Goal: Information Seeking & Learning: Learn about a topic

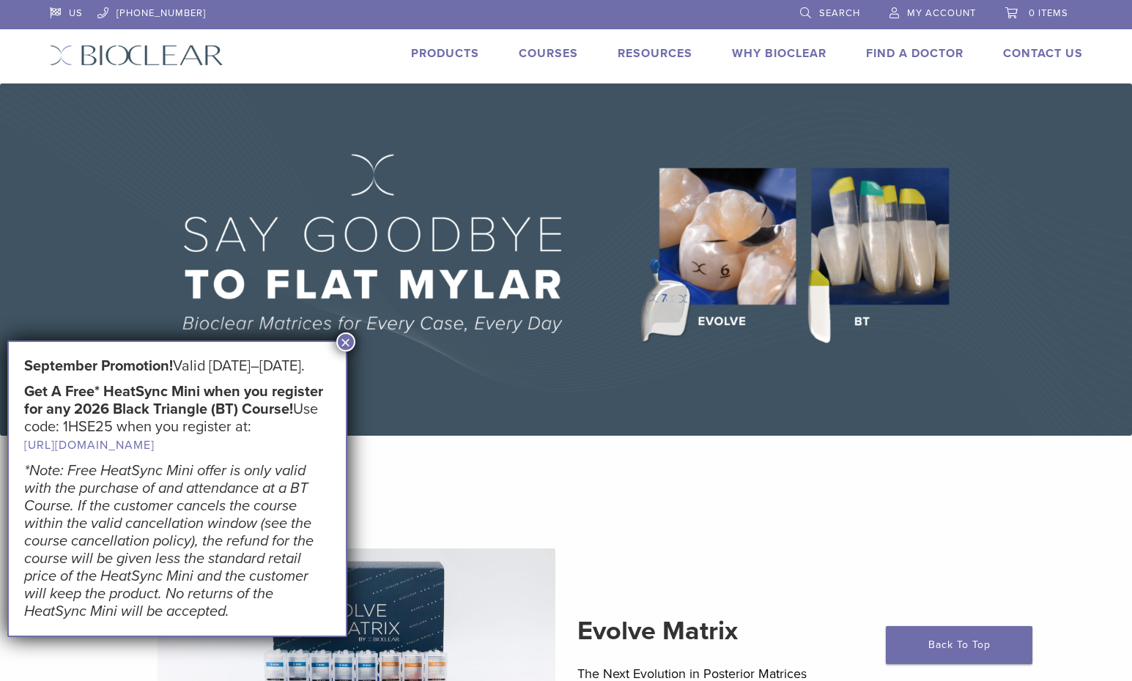
click at [444, 51] on link "Products" at bounding box center [445, 53] width 68 height 15
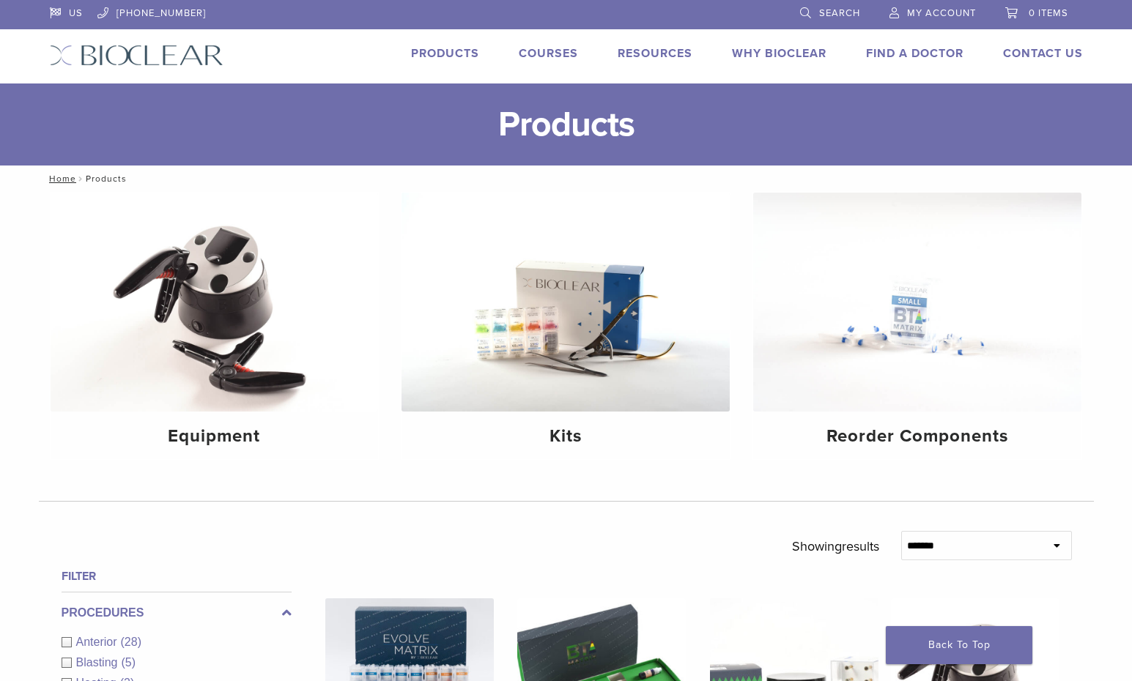
click at [454, 53] on link "Products" at bounding box center [445, 53] width 68 height 15
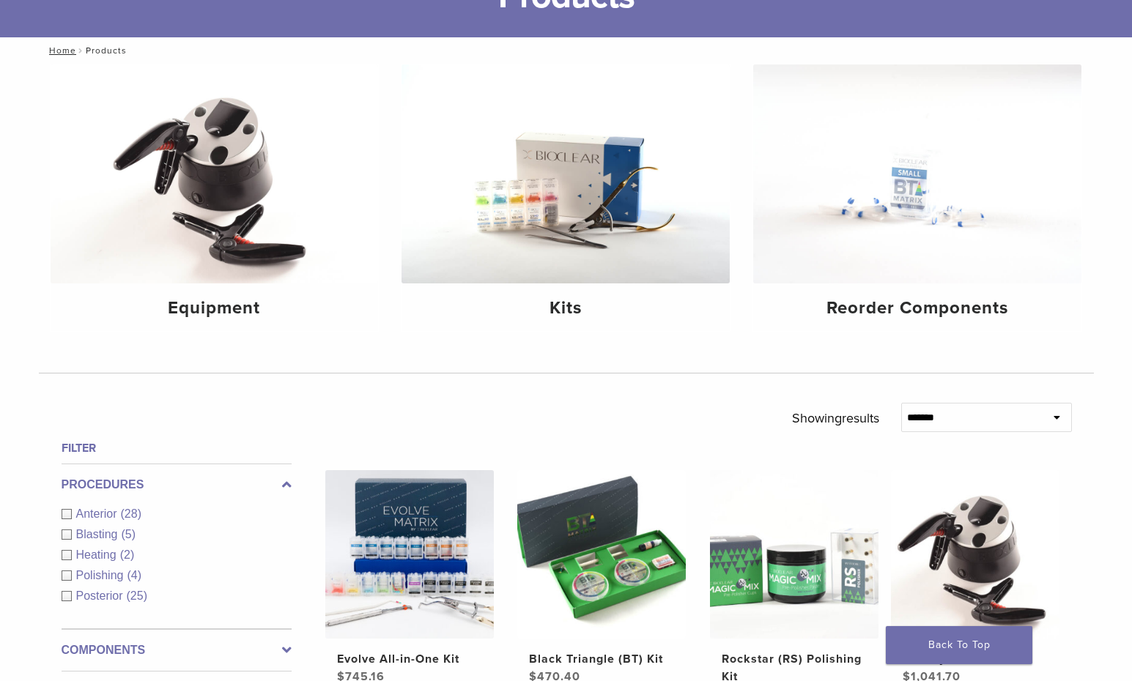
scroll to position [136, 0]
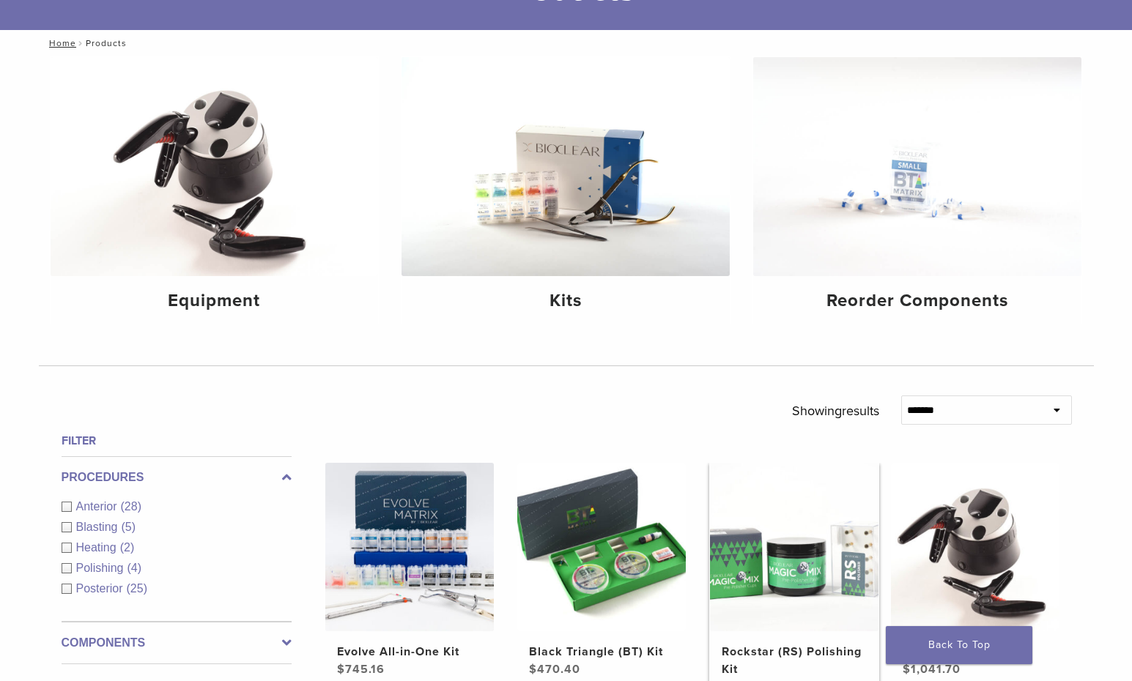
click at [786, 537] on img at bounding box center [794, 547] width 169 height 169
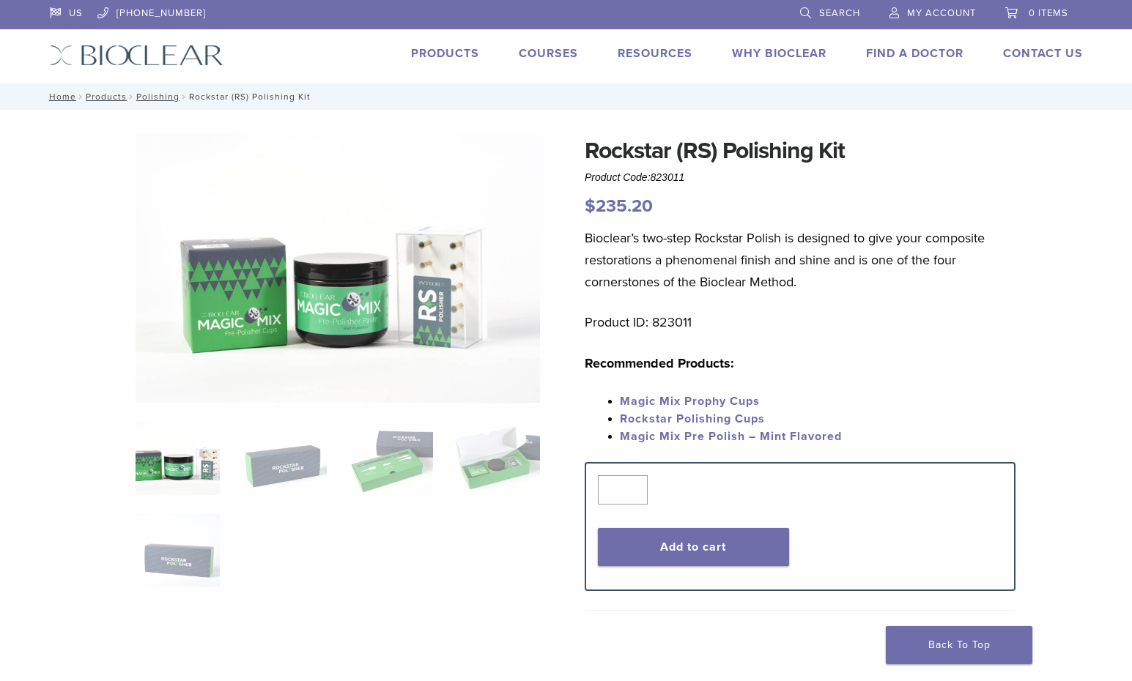
click at [708, 443] on link "Magic Mix Pre Polish – Mint Flavored" at bounding box center [731, 436] width 222 height 15
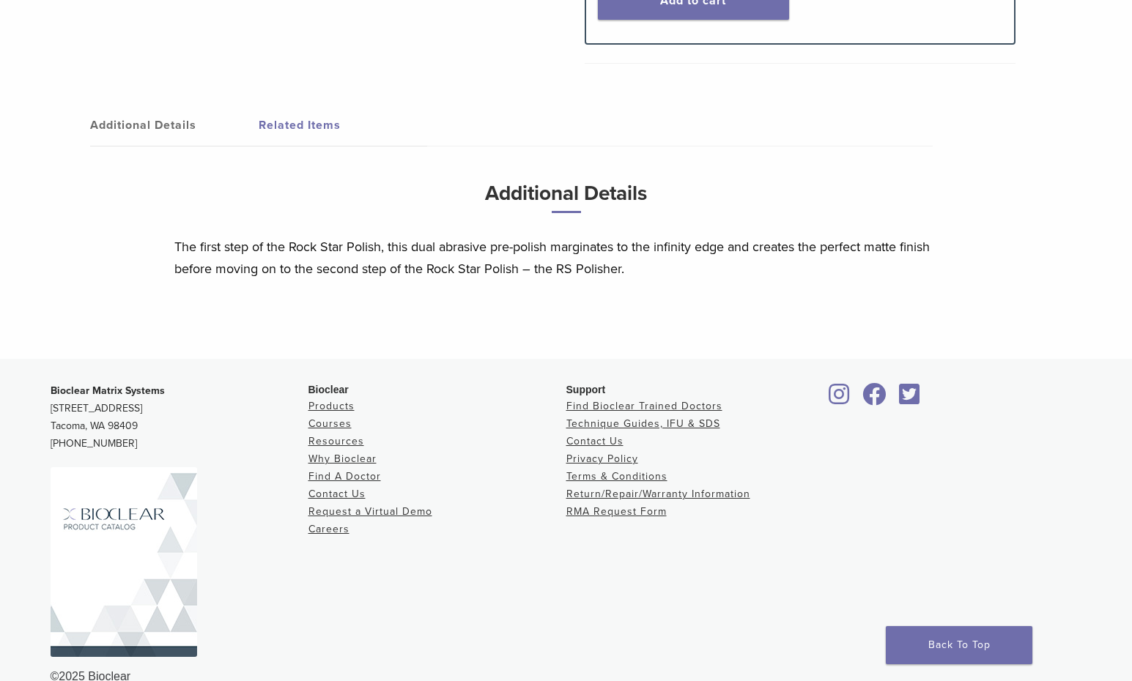
scroll to position [692, 0]
click at [304, 122] on link "Related Items" at bounding box center [343, 126] width 169 height 41
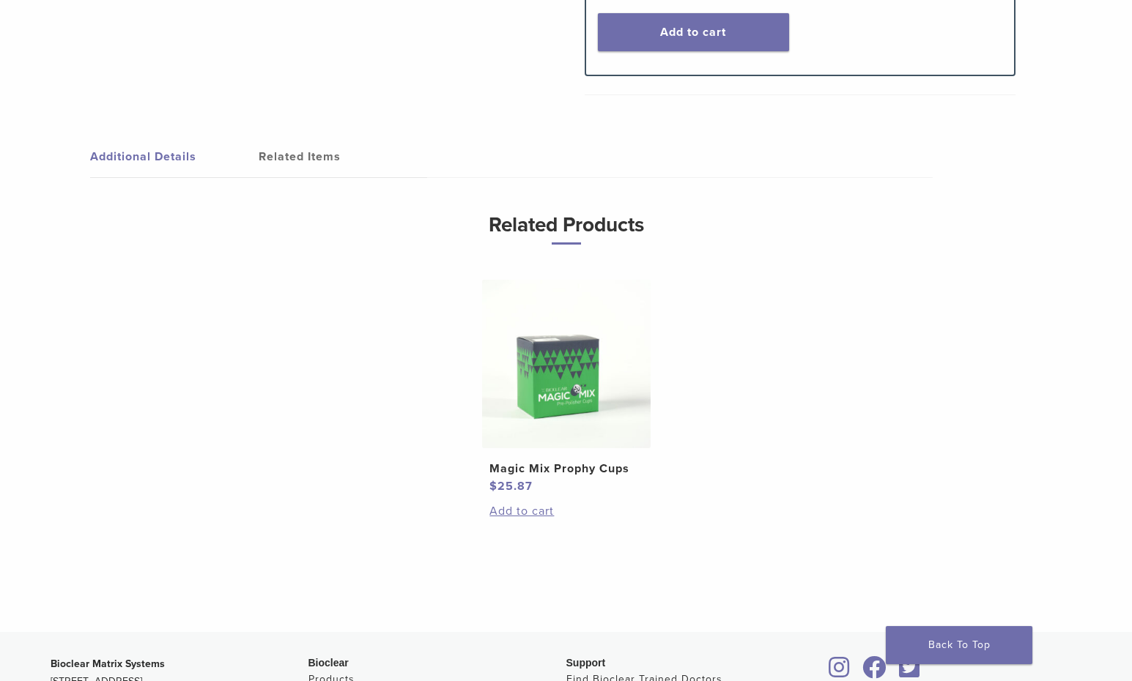
scroll to position [659, 0]
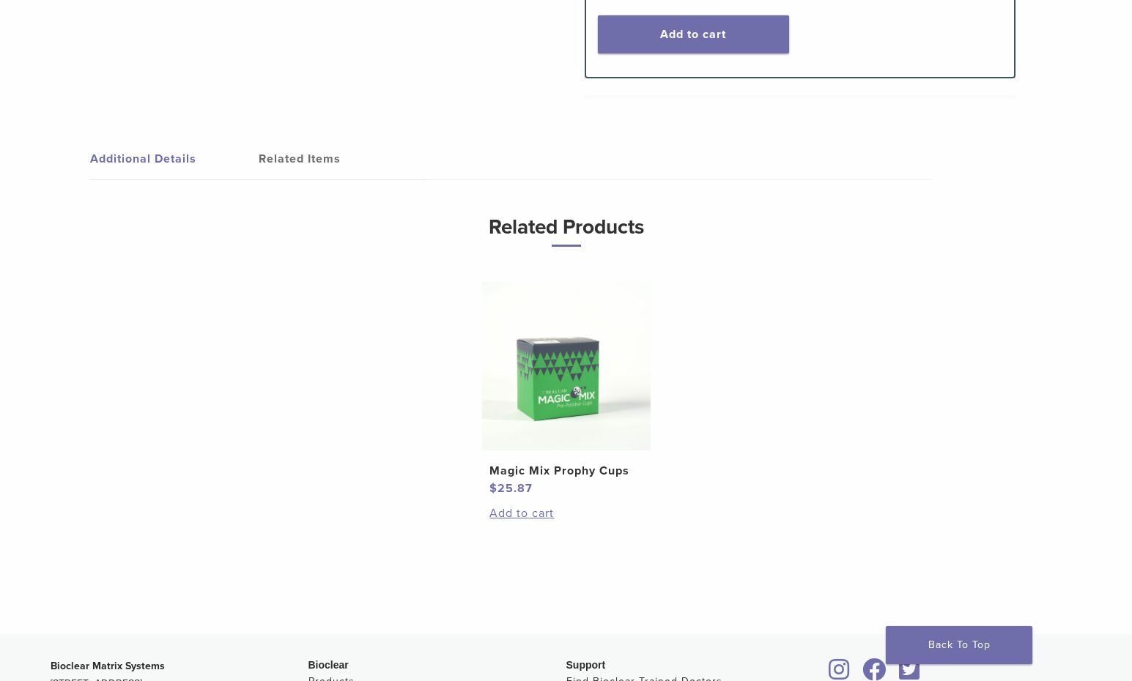
click at [562, 387] on img at bounding box center [566, 366] width 169 height 169
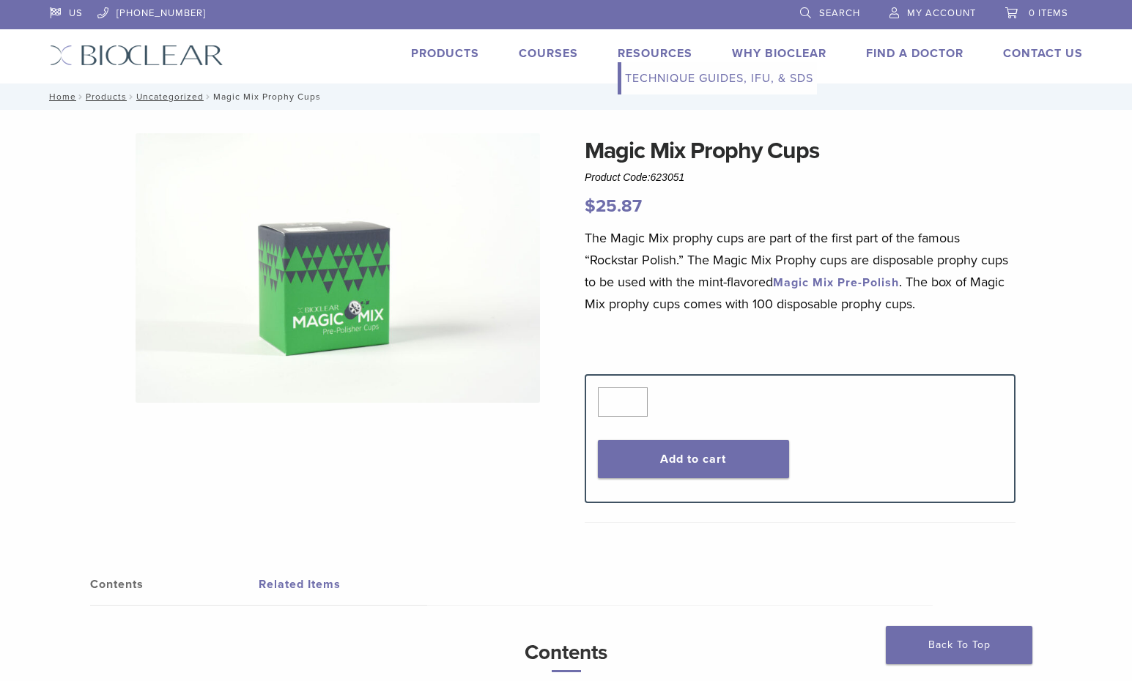
click at [650, 73] on link "Technique Guides, IFU, & SDS" at bounding box center [719, 78] width 196 height 32
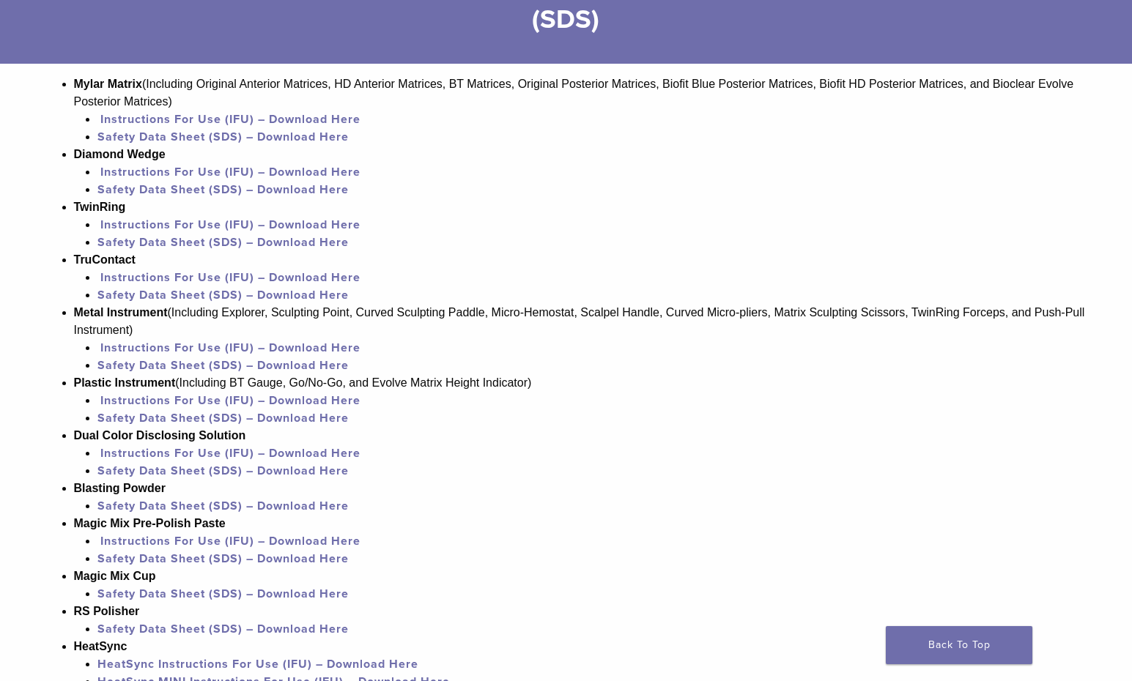
scroll to position [1033, 0]
click at [289, 566] on link "Safety Data Sheet (SDS) – Download Here" at bounding box center [222, 558] width 251 height 15
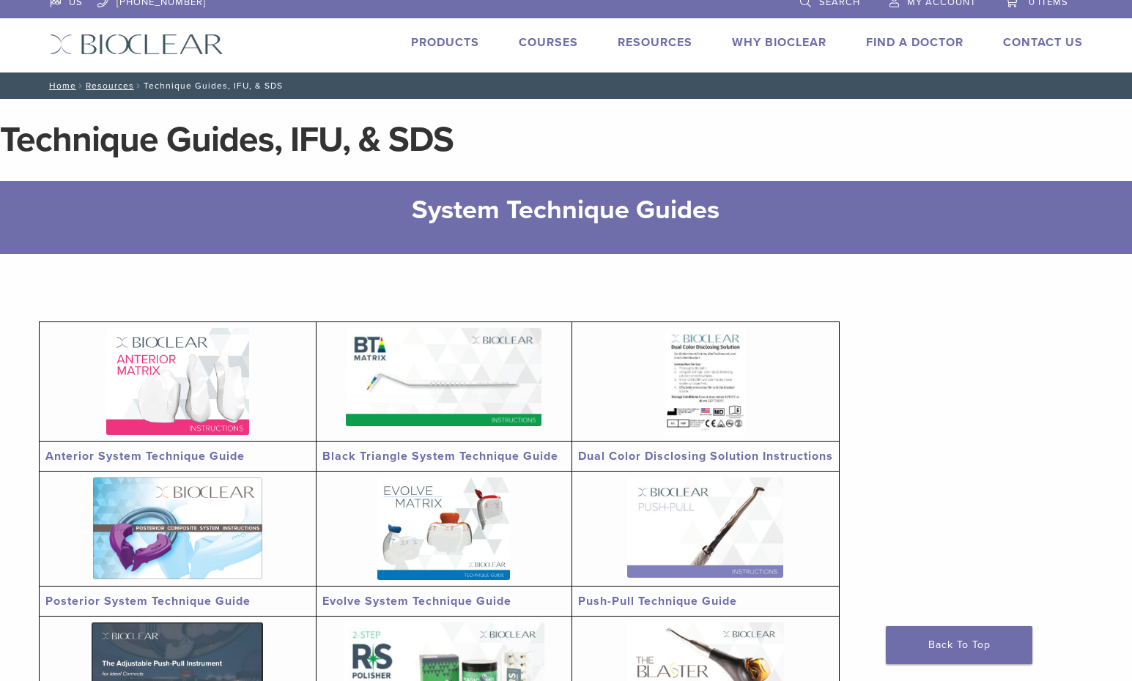
scroll to position [9, 0]
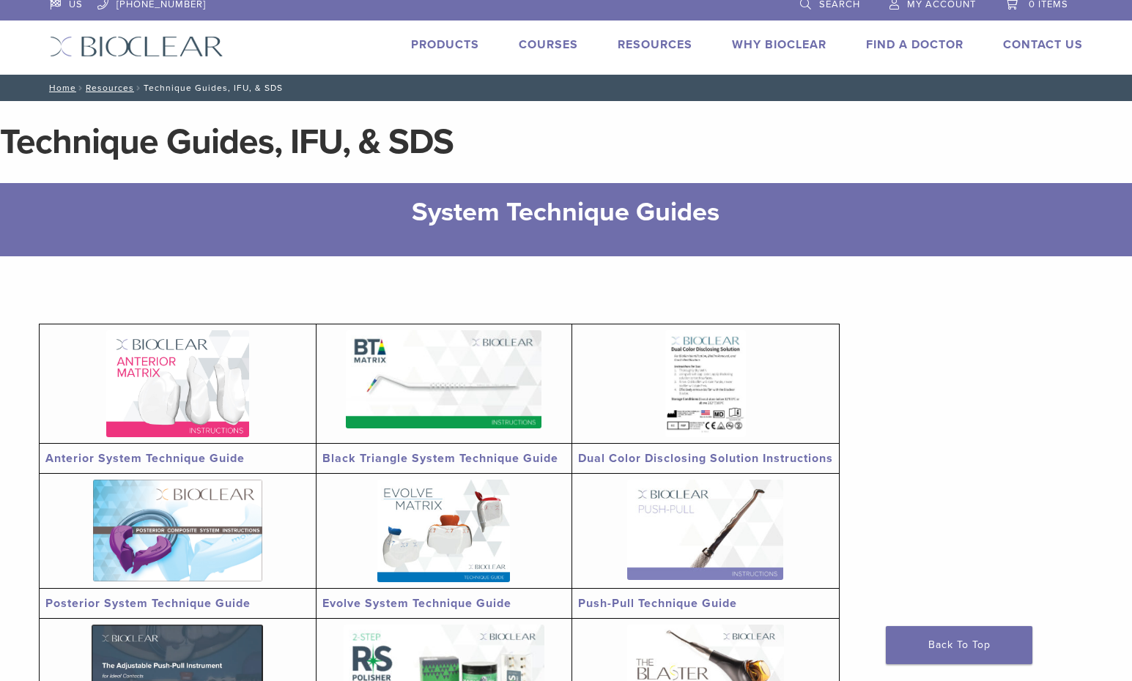
click at [272, 385] on link at bounding box center [177, 383] width 264 height 107
click at [465, 46] on link "Products" at bounding box center [445, 44] width 68 height 15
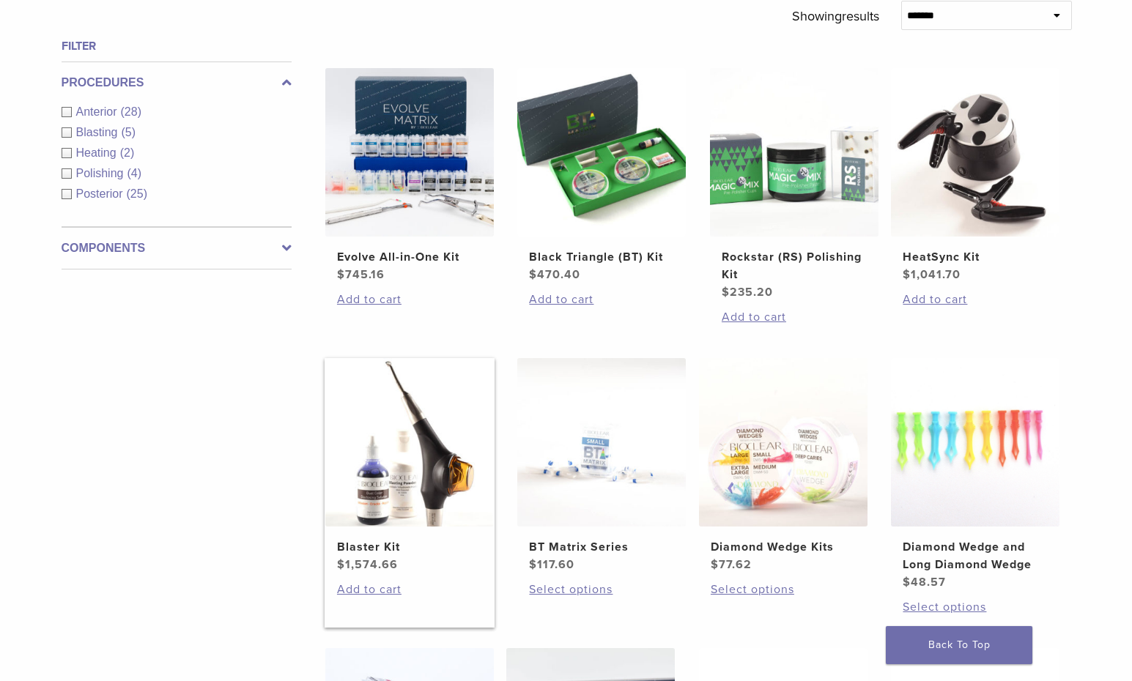
scroll to position [535, 0]
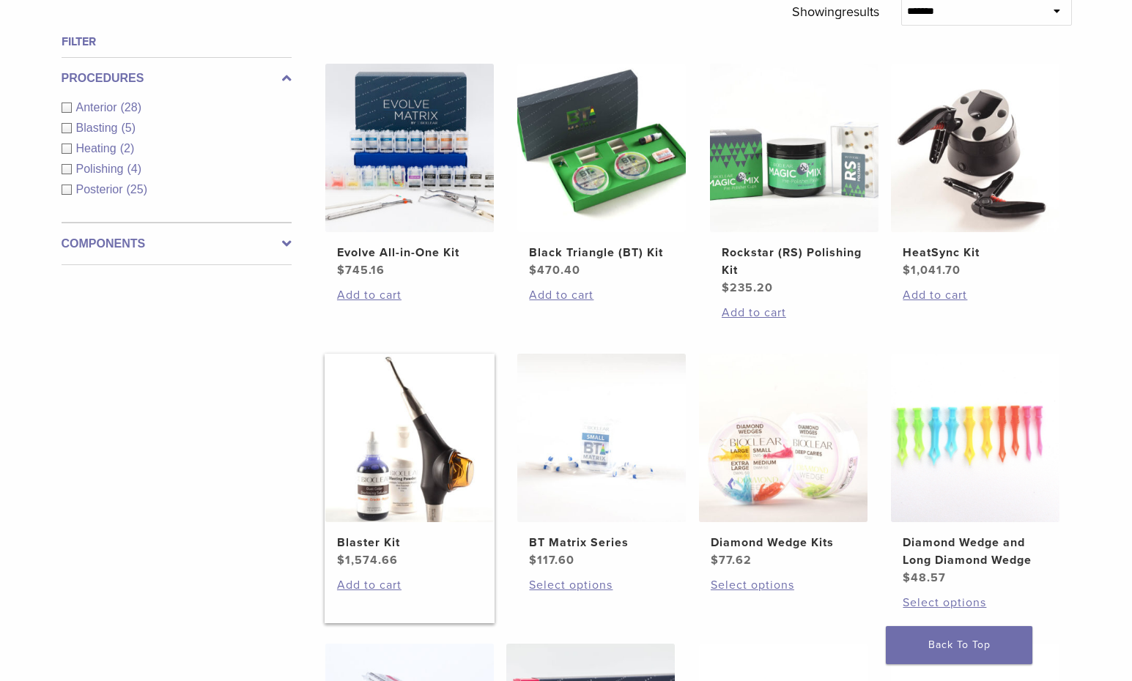
click at [390, 440] on img at bounding box center [409, 438] width 169 height 169
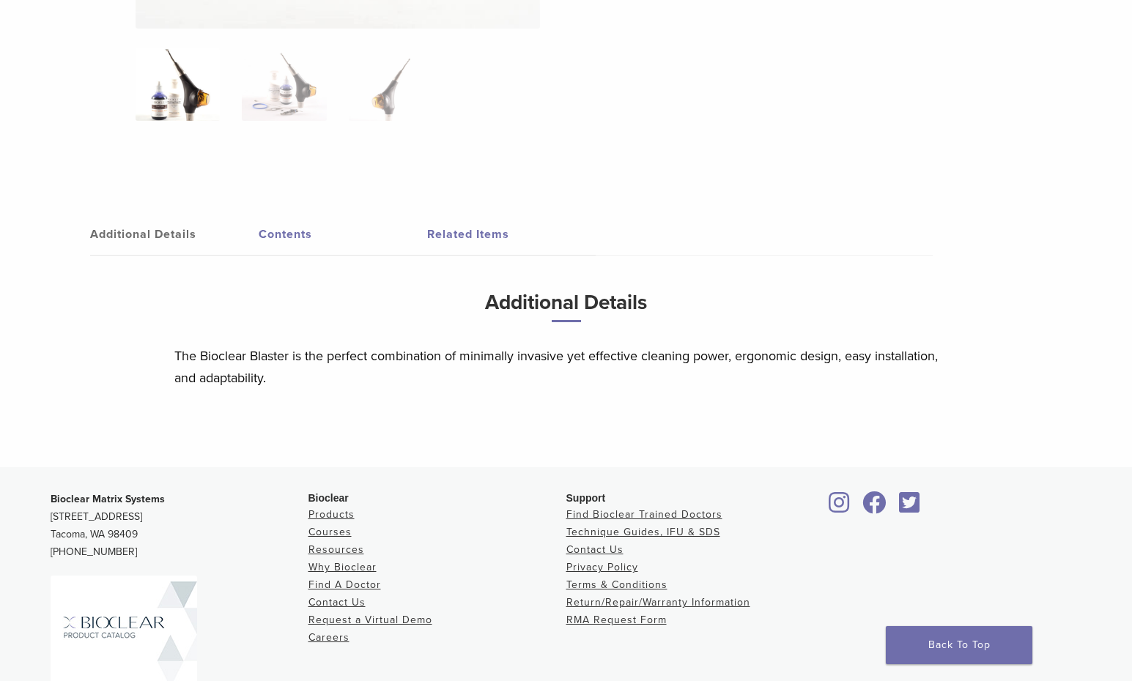
scroll to position [676, 0]
click at [171, 104] on img at bounding box center [178, 84] width 84 height 73
click at [297, 232] on link "Contents" at bounding box center [343, 235] width 169 height 41
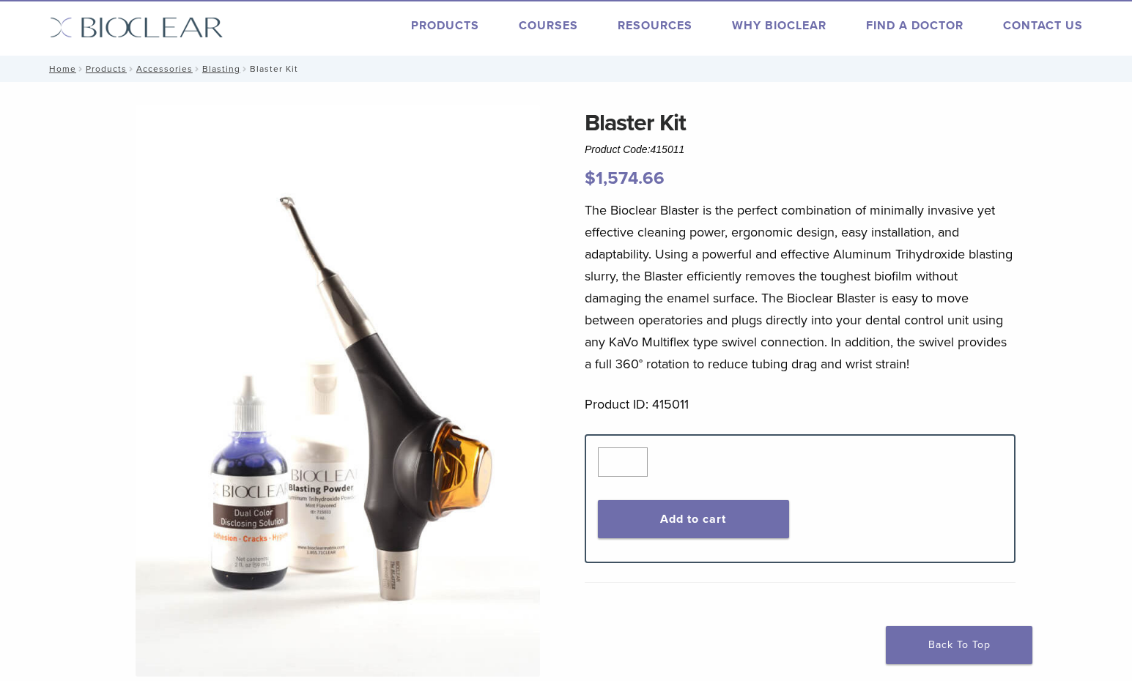
scroll to position [0, 0]
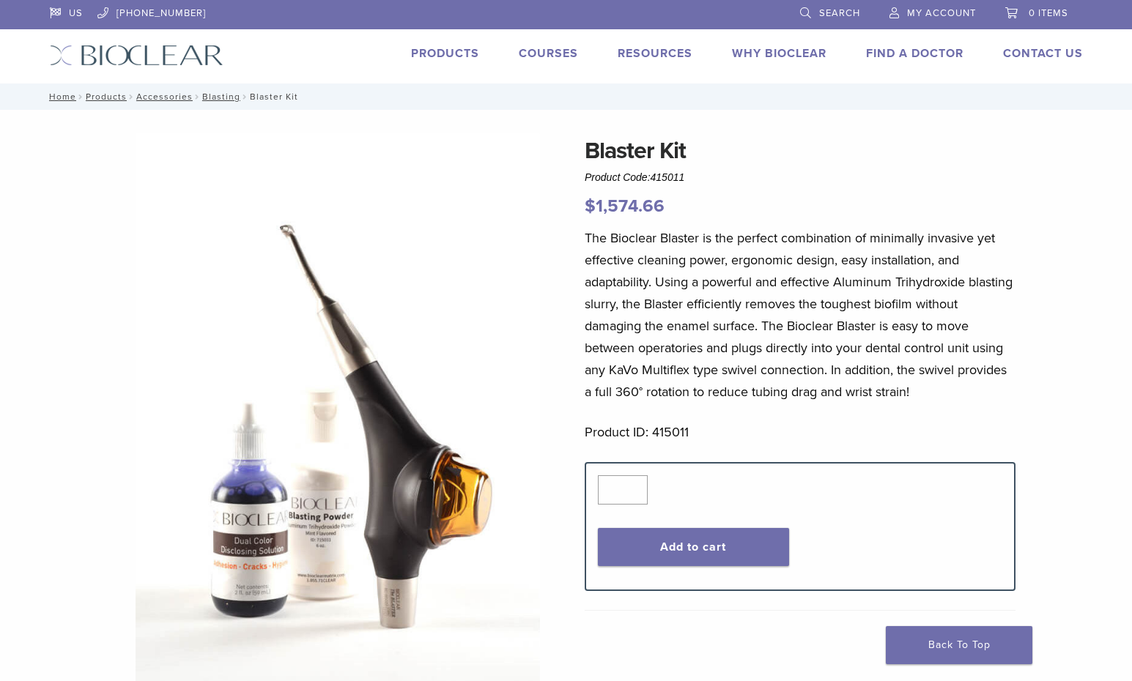
click at [452, 50] on link "Products" at bounding box center [445, 53] width 68 height 15
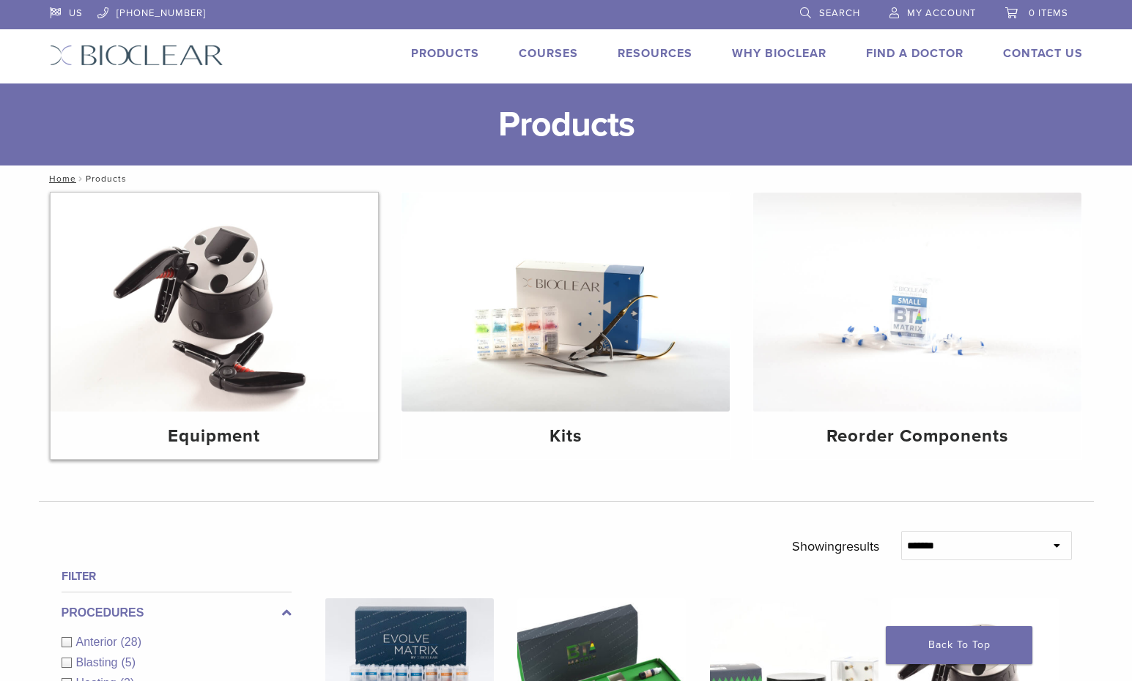
click at [229, 361] on img at bounding box center [215, 302] width 328 height 219
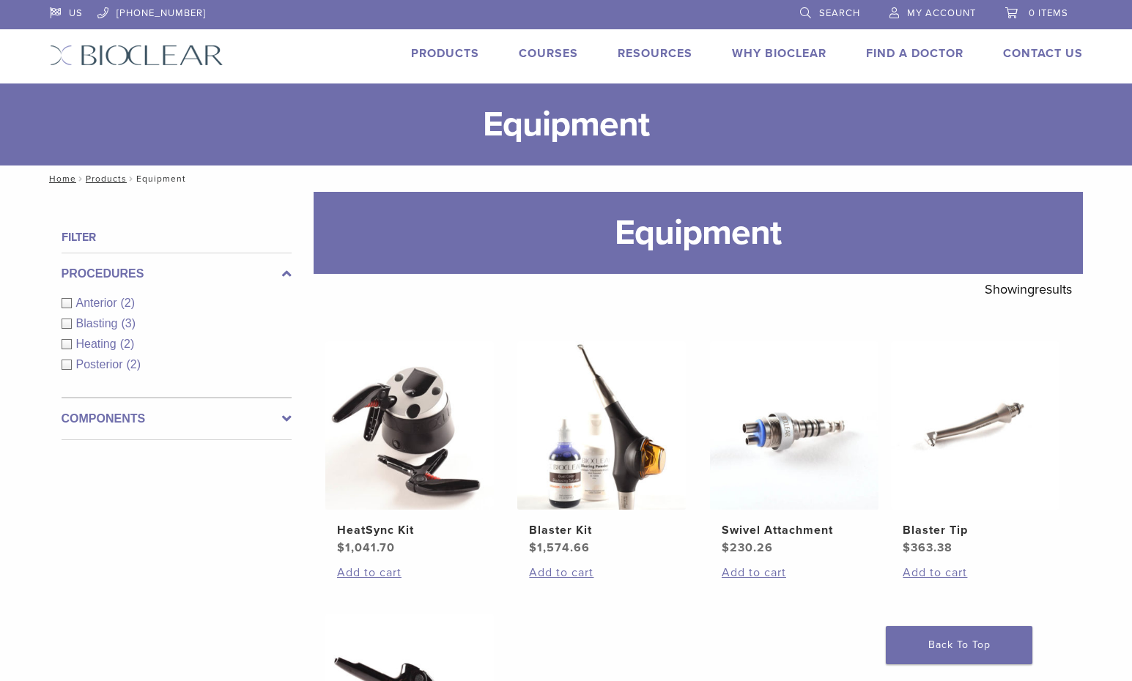
click at [428, 56] on link "Products" at bounding box center [445, 53] width 68 height 15
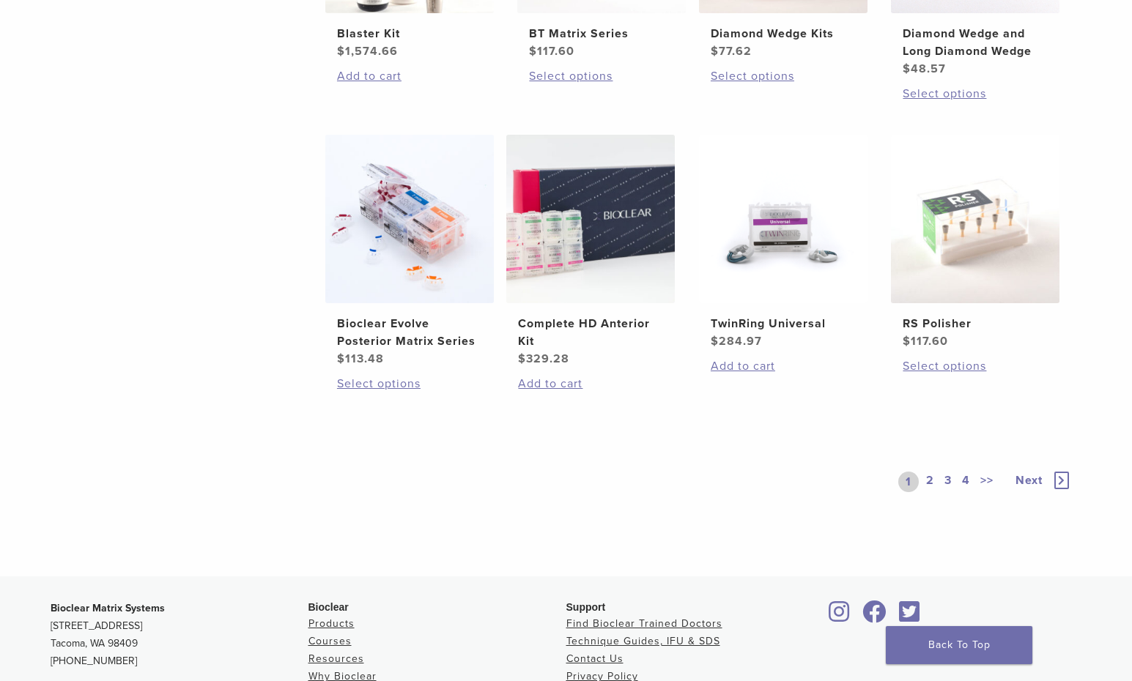
scroll to position [1045, 0]
click at [927, 480] on link "2" at bounding box center [930, 480] width 14 height 21
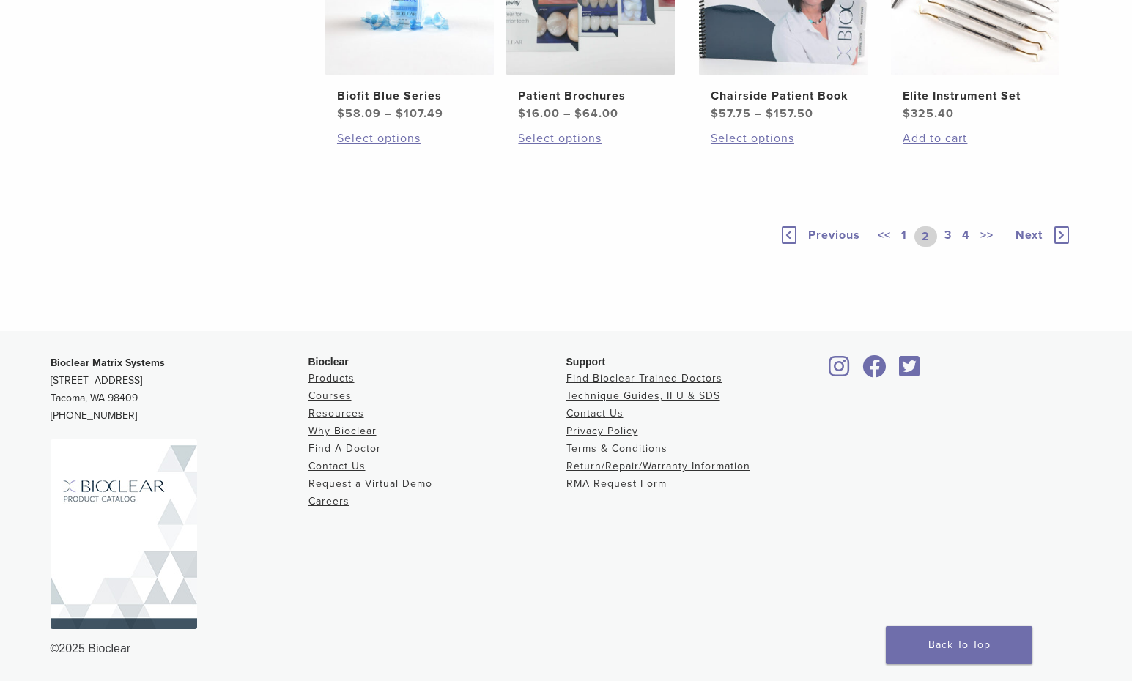
scroll to position [1158, 0]
click at [952, 247] on link "3" at bounding box center [947, 236] width 13 height 21
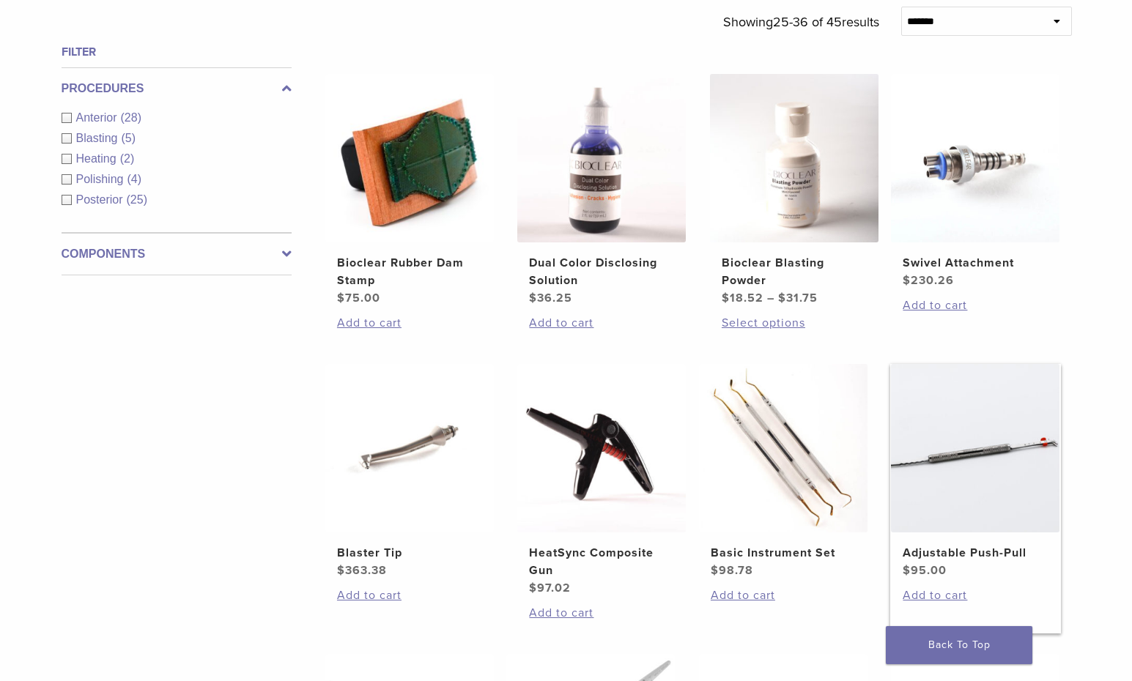
scroll to position [522, 0]
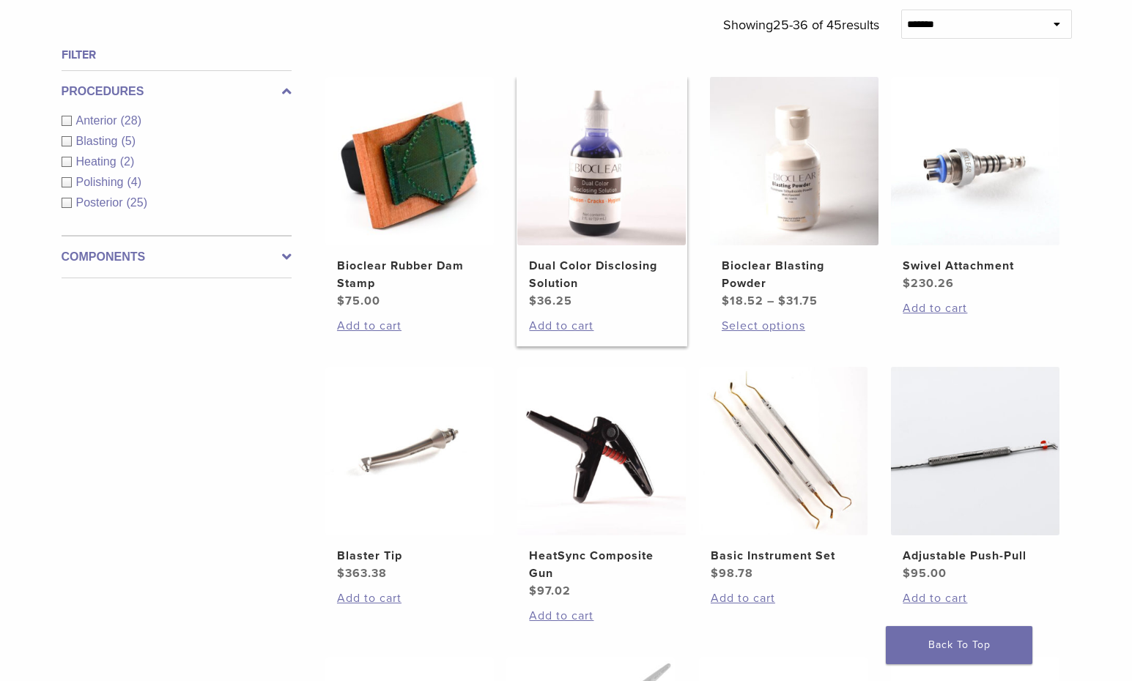
click at [599, 220] on img at bounding box center [601, 161] width 169 height 169
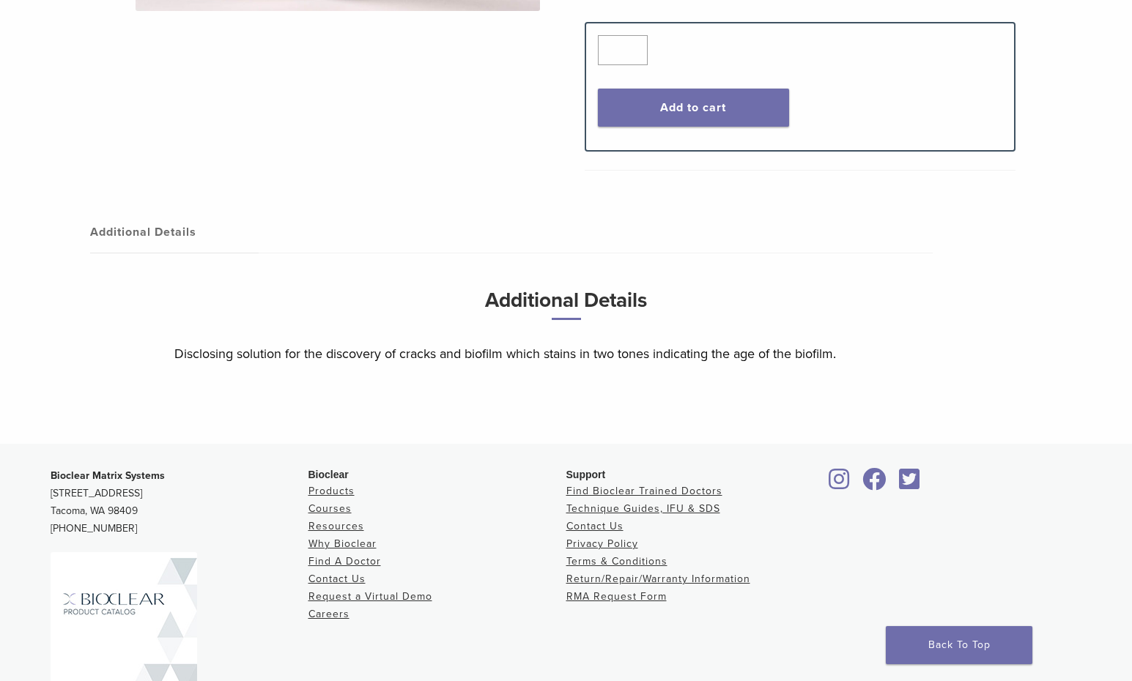
scroll to position [399, 0]
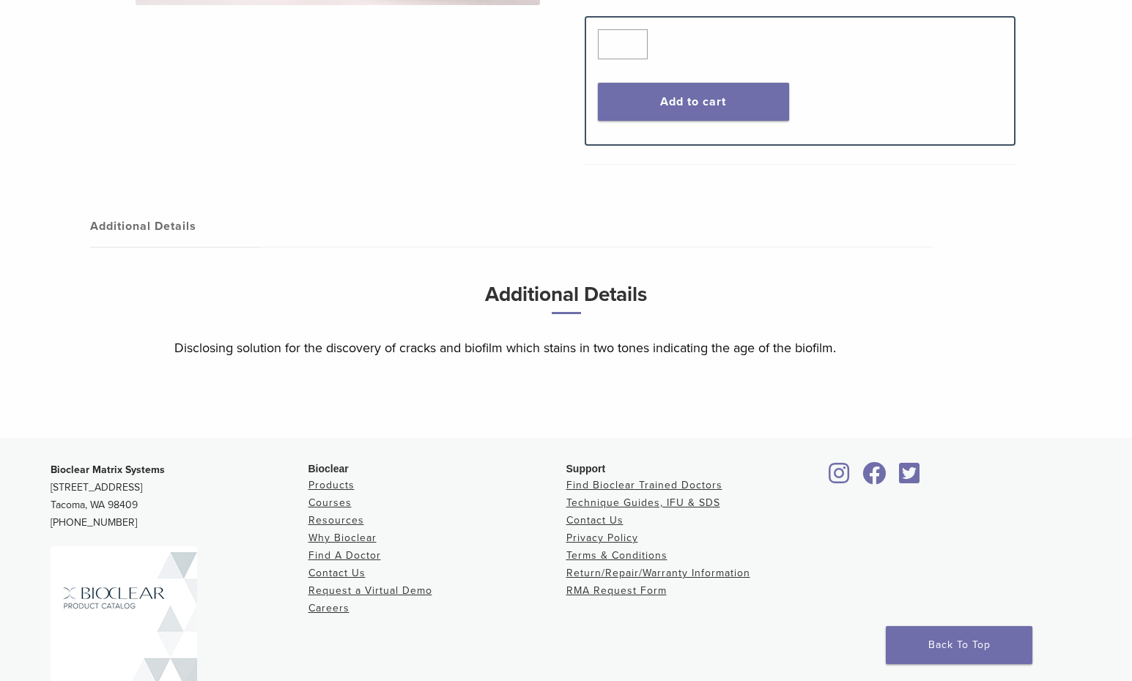
click at [602, 294] on h3 "Additional Details" at bounding box center [566, 301] width 784 height 49
click at [805, 344] on p "Disclosing solution for the discovery of cracks and biofilm which stains in two…" at bounding box center [566, 348] width 784 height 22
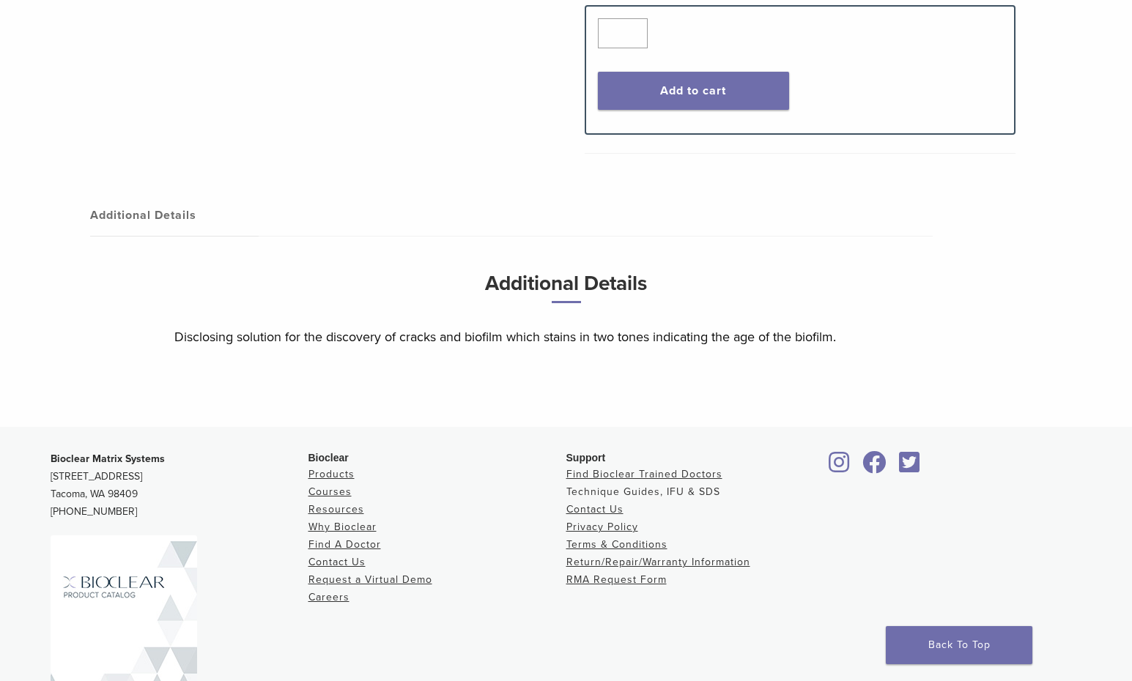
click at [670, 492] on link "Technique Guides, IFU & SDS" at bounding box center [643, 492] width 154 height 12
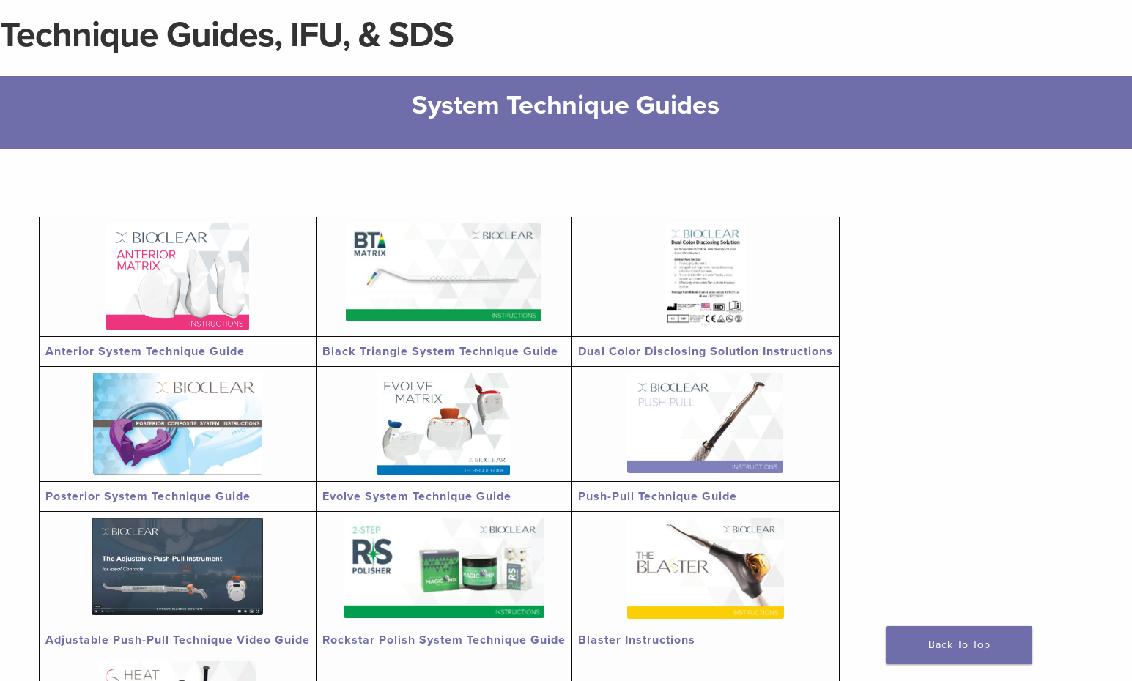
scroll to position [115, 0]
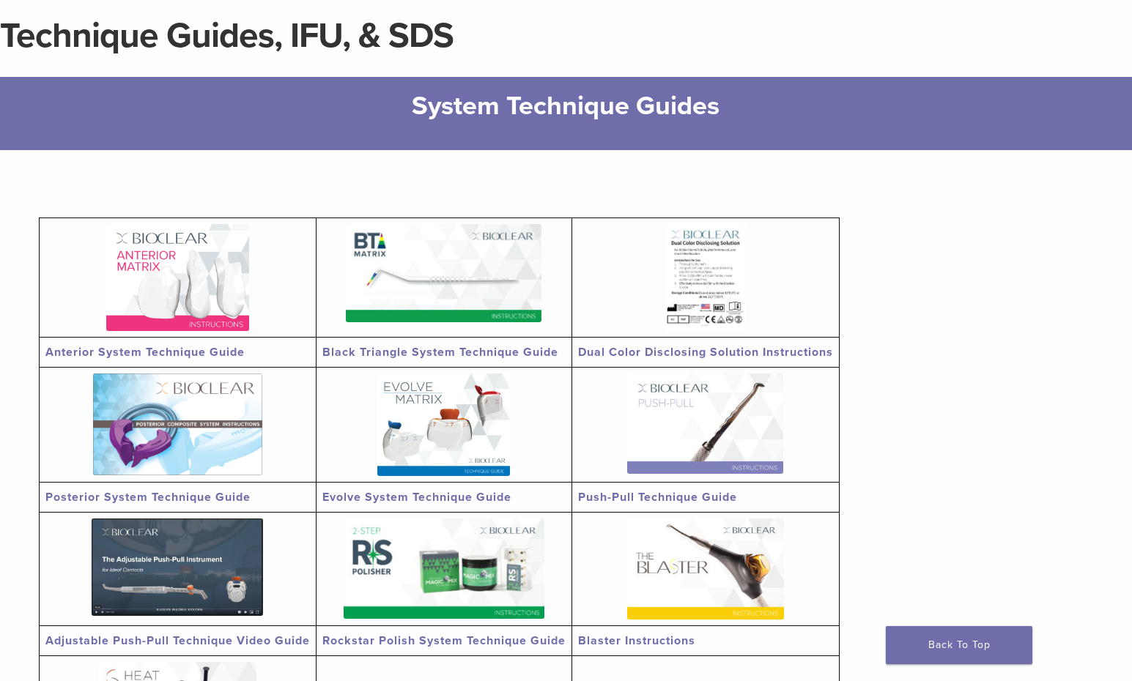
click at [739, 262] on img at bounding box center [705, 277] width 81 height 106
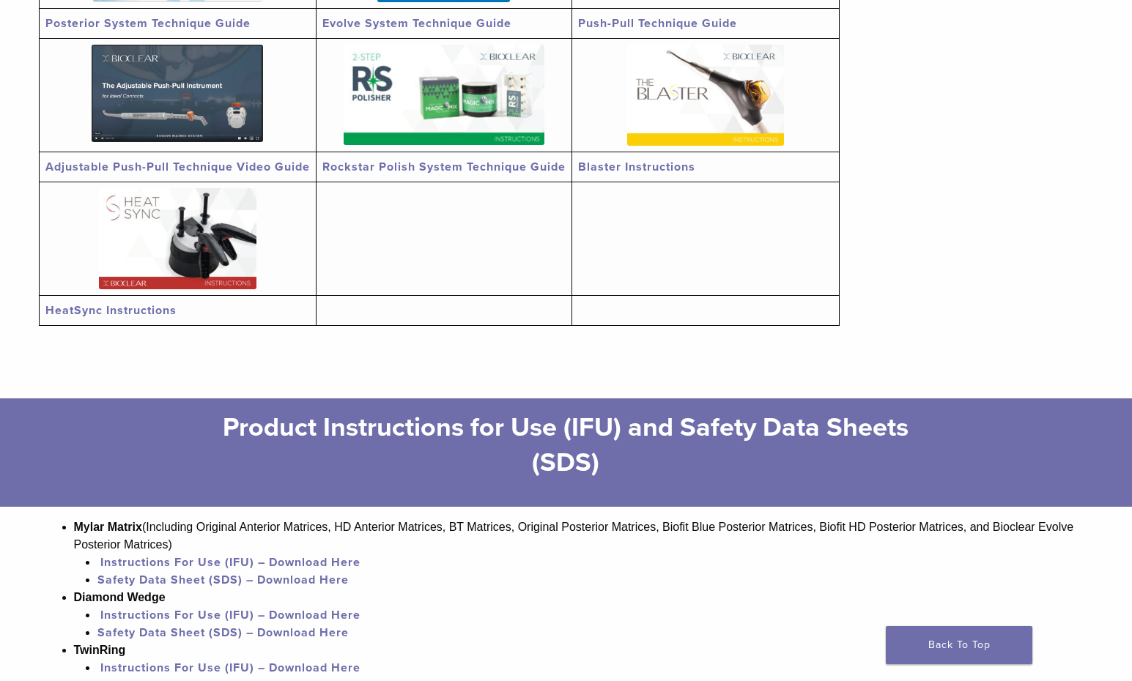
scroll to position [599, 0]
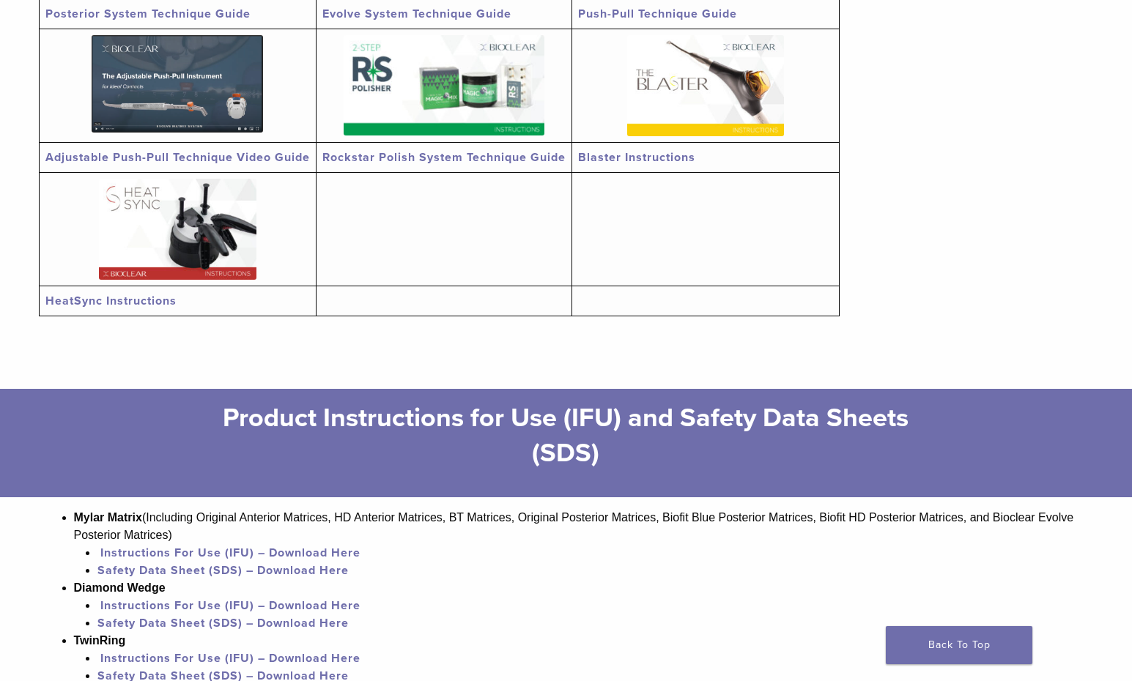
click at [710, 78] on img at bounding box center [705, 85] width 157 height 101
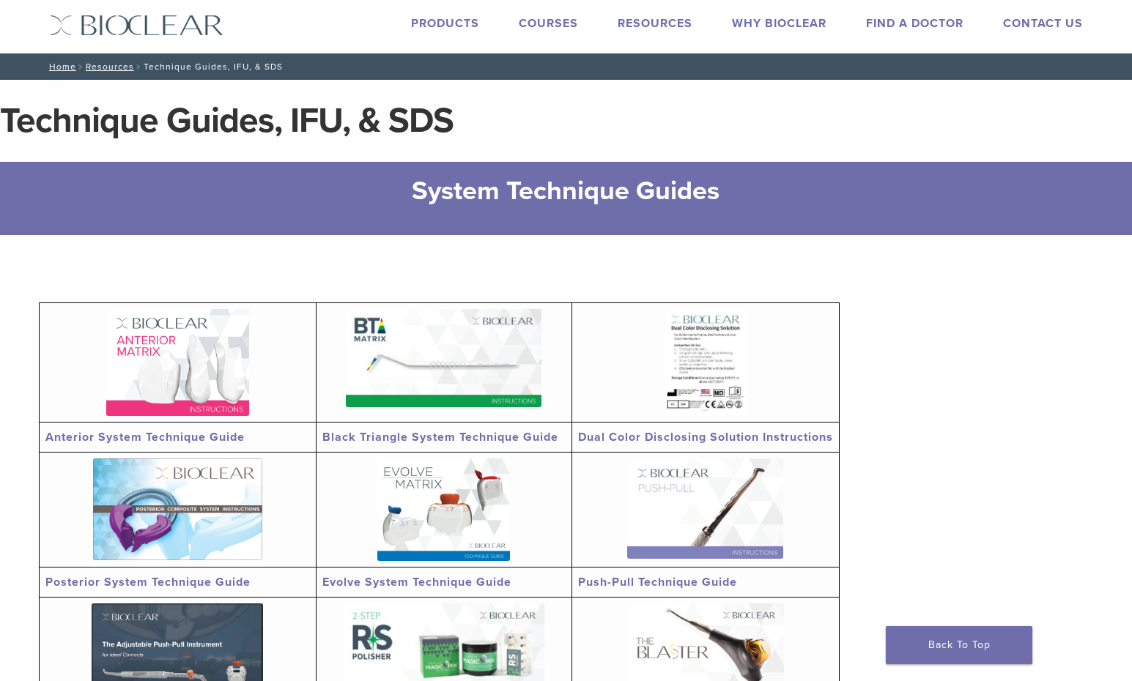
scroll to position [0, 0]
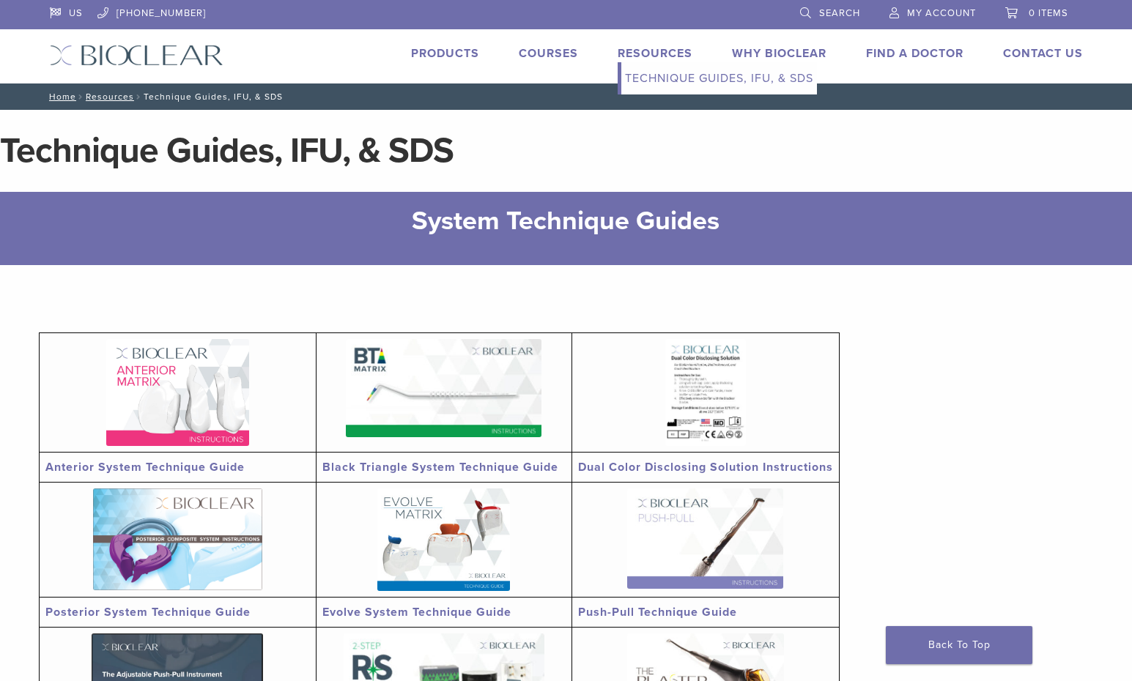
click at [651, 53] on link "Resources" at bounding box center [655, 53] width 75 height 15
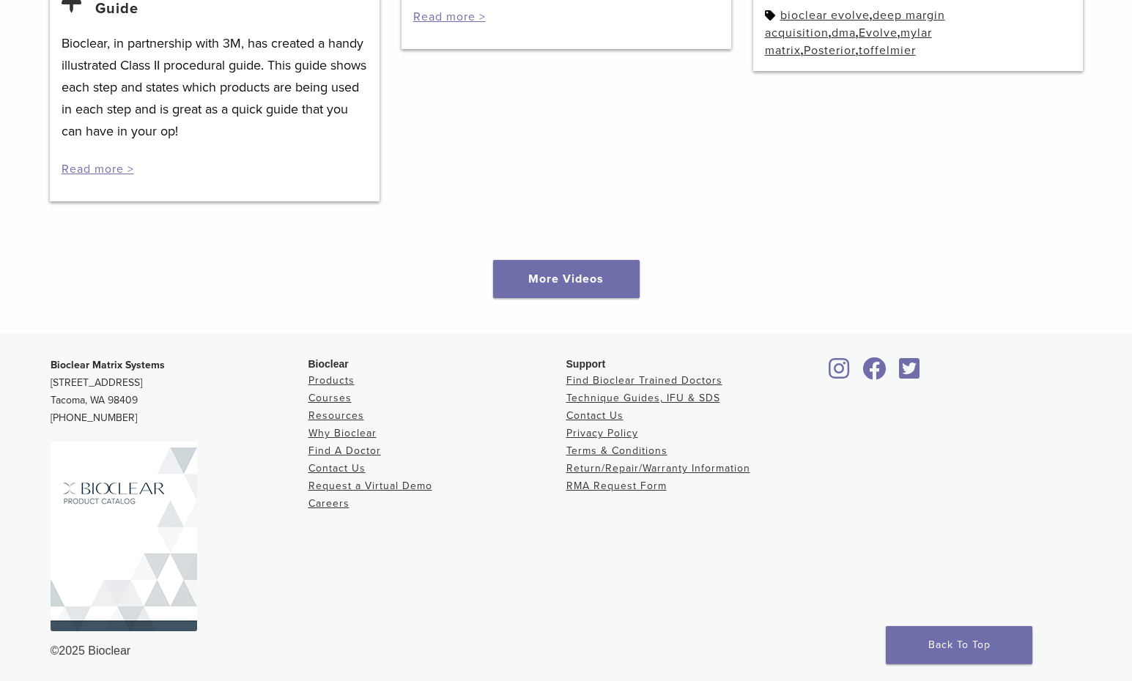
scroll to position [2174, 0]
click at [344, 383] on link "Products" at bounding box center [331, 378] width 46 height 12
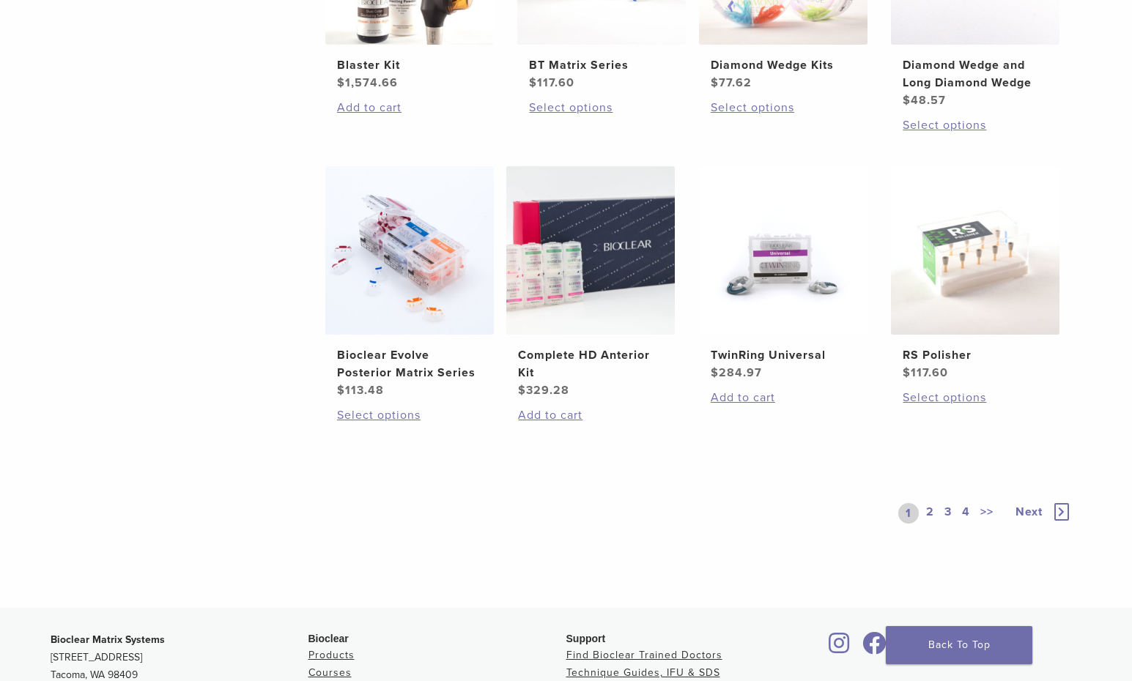
scroll to position [1289, 0]
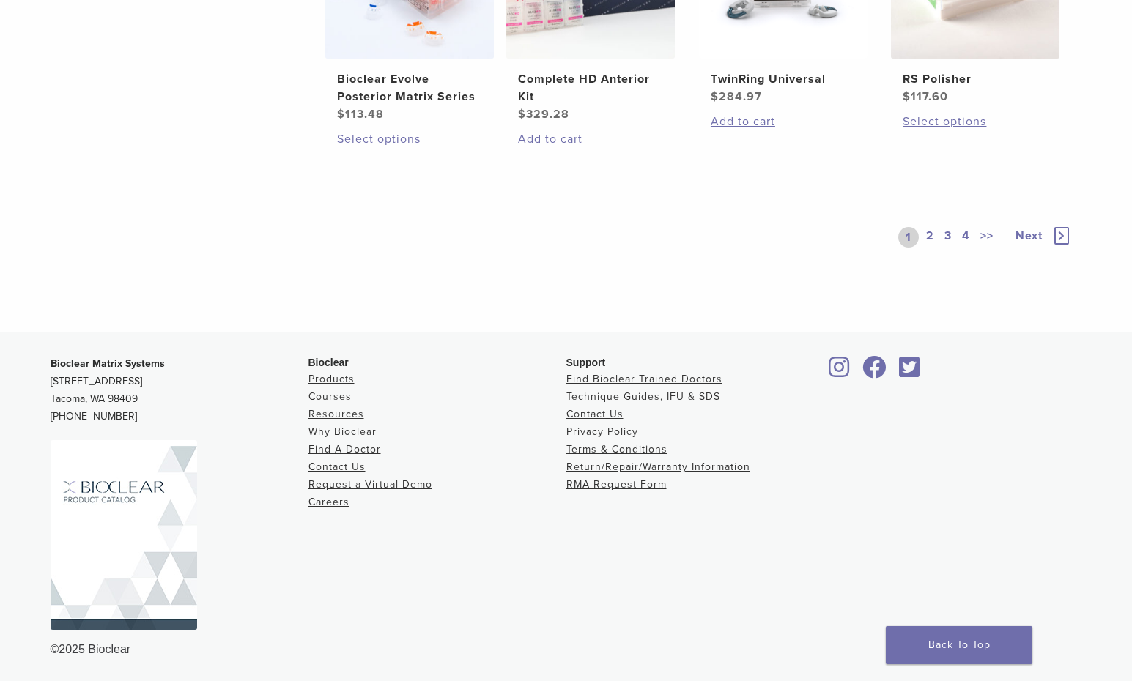
click at [947, 231] on link "3" at bounding box center [947, 237] width 13 height 21
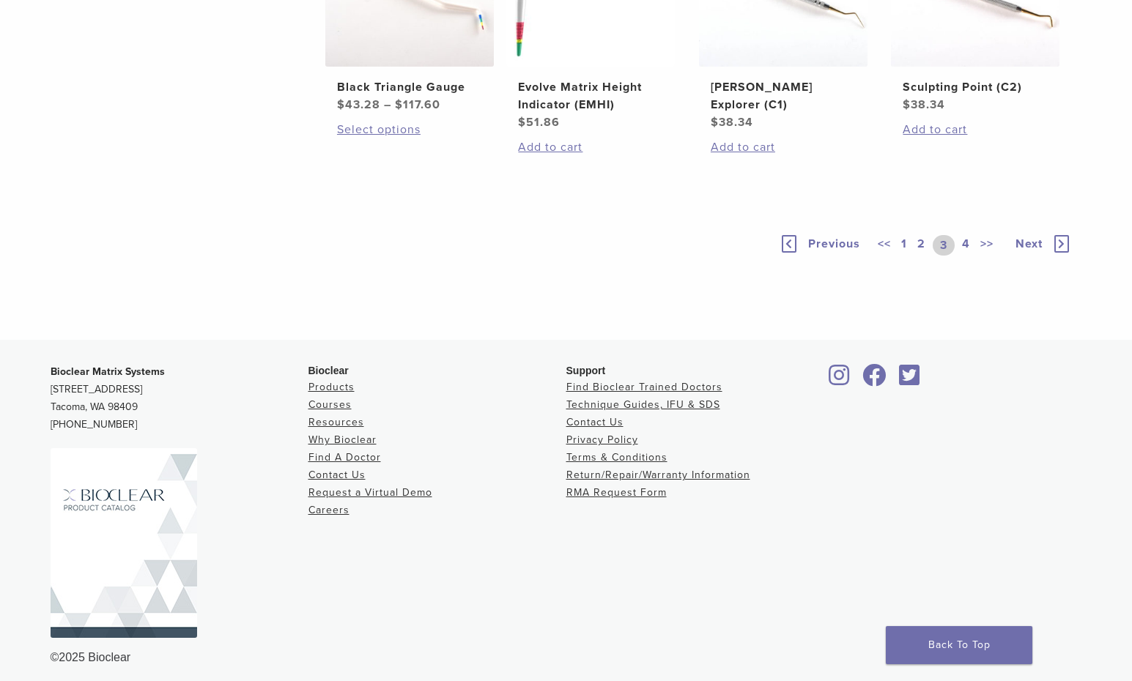
scroll to position [1181, 0]
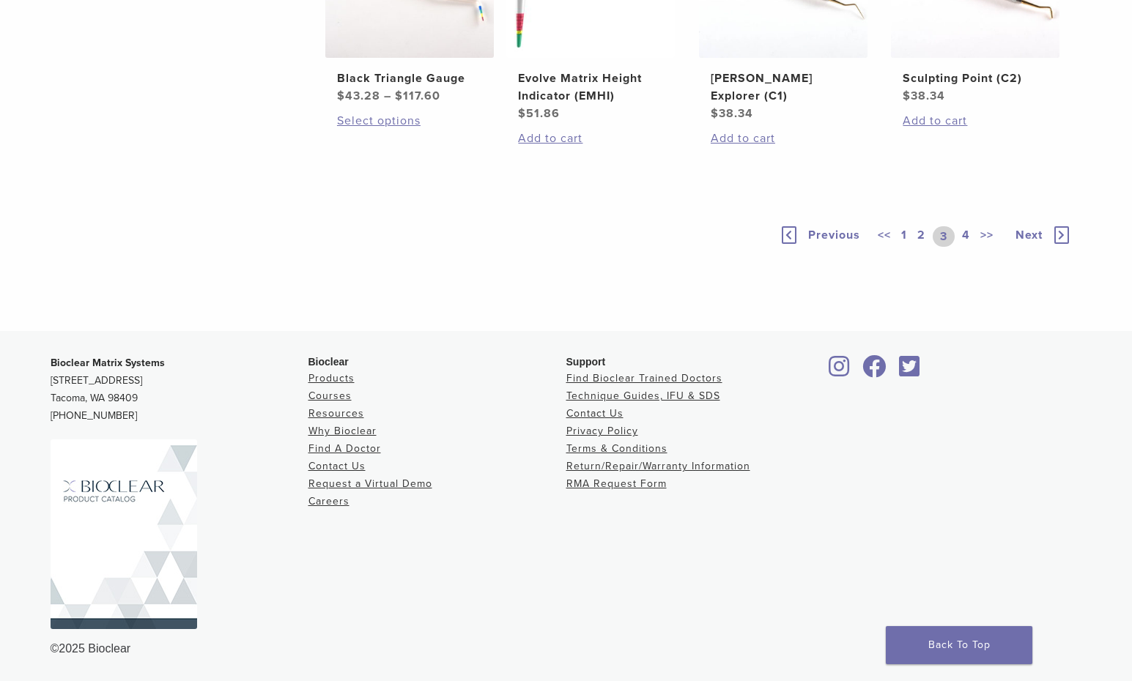
click at [964, 247] on link "4" at bounding box center [966, 236] width 14 height 21
